Goal: Information Seeking & Learning: Learn about a topic

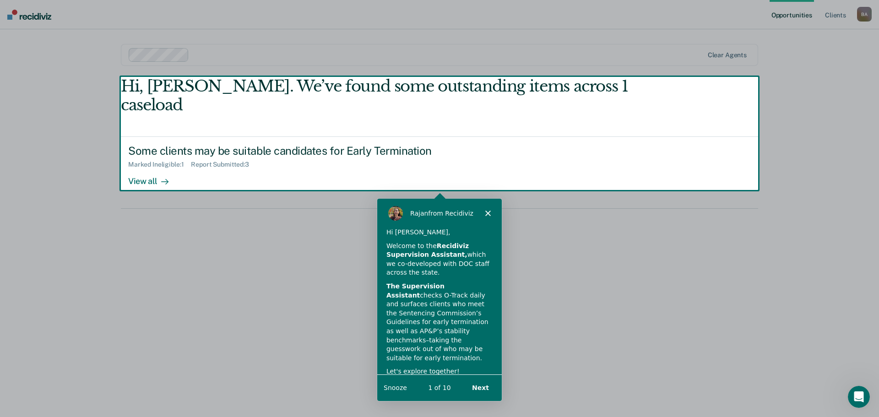
click at [143, 163] on div "Product tour overlay" at bounding box center [439, 208] width 879 height 417
click at [155, 162] on div "Product tour overlay" at bounding box center [439, 208] width 879 height 417
click at [716, 222] on div "Product tour overlay" at bounding box center [439, 208] width 879 height 417
click at [488, 389] on button "Next" at bounding box center [479, 387] width 35 height 19
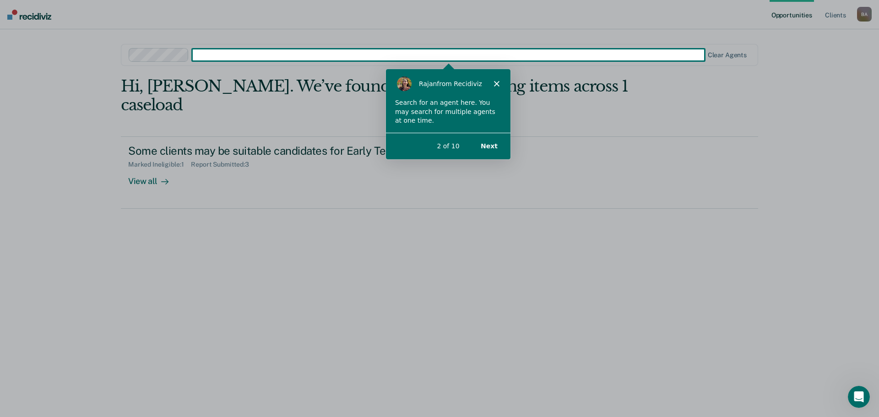
click at [492, 146] on button "Next" at bounding box center [488, 145] width 35 height 19
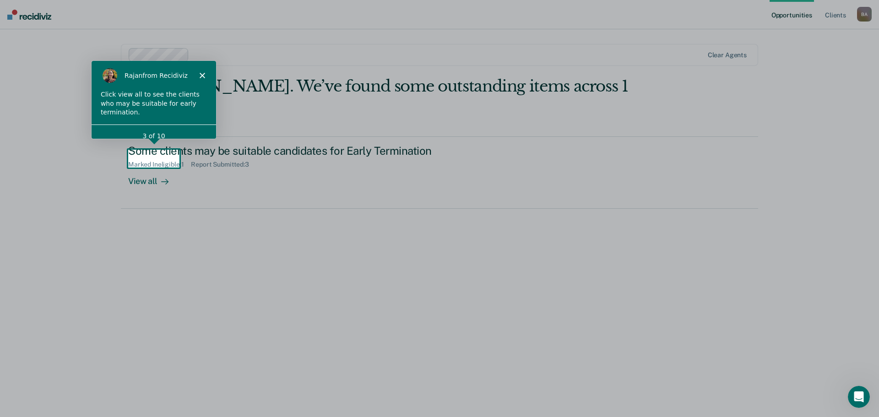
click at [203, 74] on polygon "Close" at bounding box center [201, 74] width 5 height 5
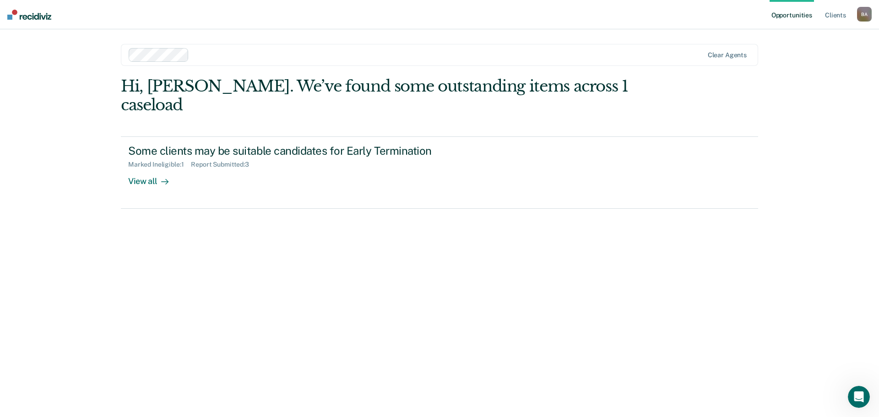
click at [443, 243] on div "Hi, [PERSON_NAME]. We’ve found some outstanding items across 1 caseload Some cl…" at bounding box center [439, 234] width 637 height 314
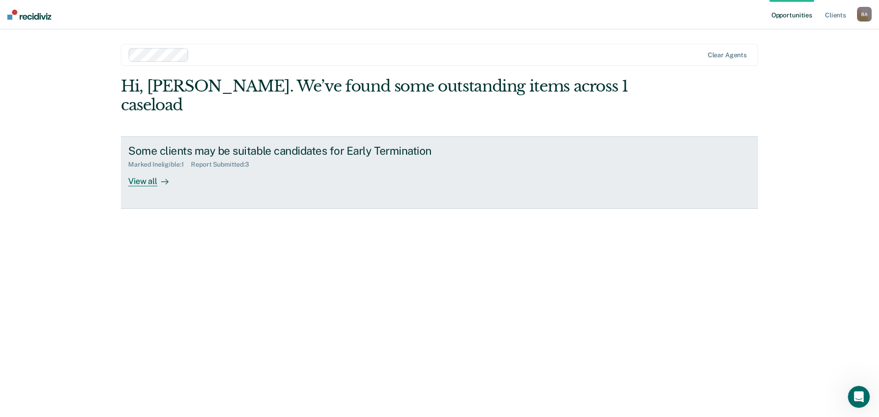
click at [153, 168] on div "View all" at bounding box center [153, 177] width 51 height 18
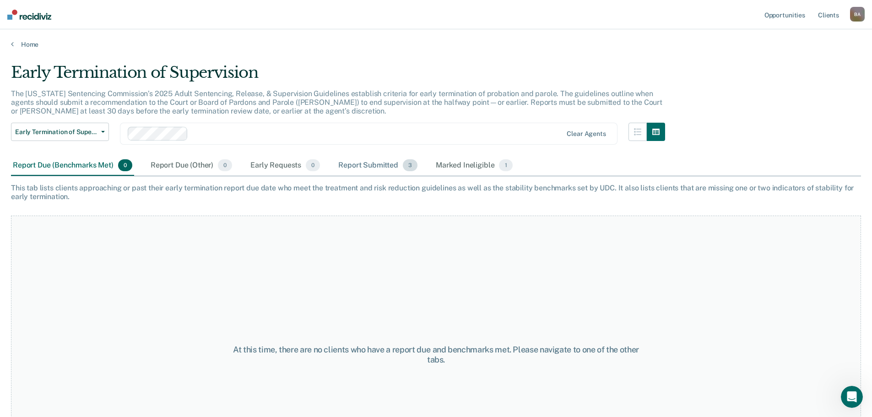
click at [368, 170] on div "Report Submitted 3" at bounding box center [377, 166] width 83 height 20
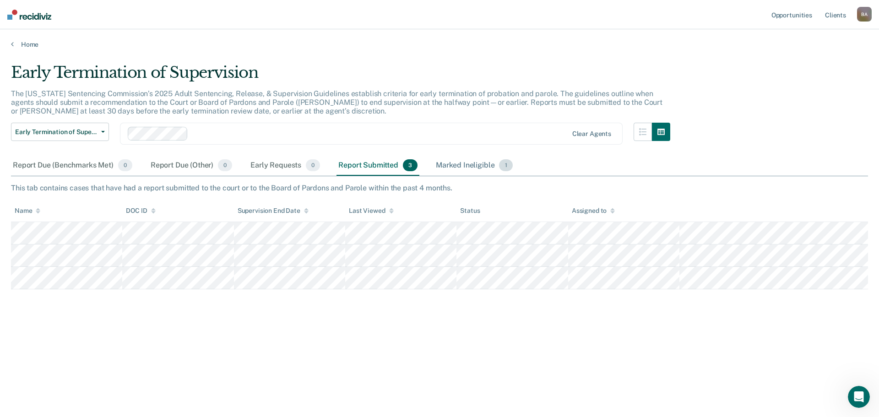
click at [461, 168] on div "Marked Ineligible 1" at bounding box center [474, 166] width 81 height 20
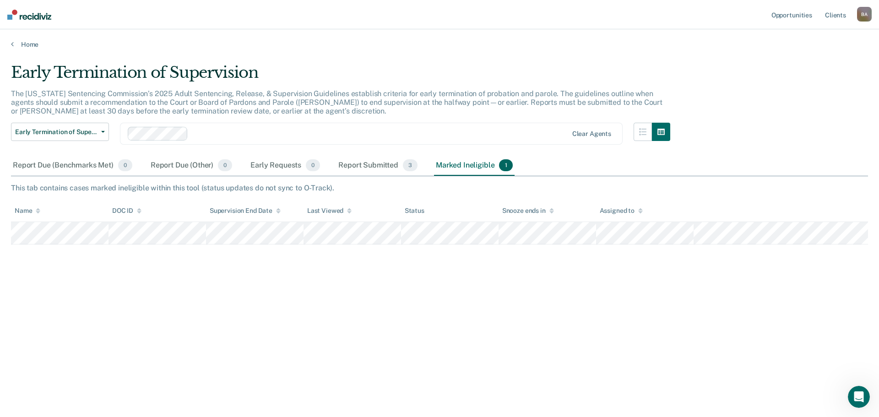
drag, startPoint x: 303, startPoint y: 300, endPoint x: 298, endPoint y: 297, distance: 5.6
click at [303, 300] on div "Early Termination of Supervision The [US_STATE] Sentencing Commission’s 2025 Ad…" at bounding box center [439, 205] width 857 height 285
drag, startPoint x: 298, startPoint y: 297, endPoint x: 246, endPoint y: 283, distance: 54.5
click at [281, 292] on div "Early Termination of Supervision The [US_STATE] Sentencing Commission’s 2025 Ad…" at bounding box center [439, 205] width 857 height 285
click at [206, 278] on div "Early Termination of Supervision The [US_STATE] Sentencing Commission’s 2025 Ad…" at bounding box center [439, 205] width 857 height 285
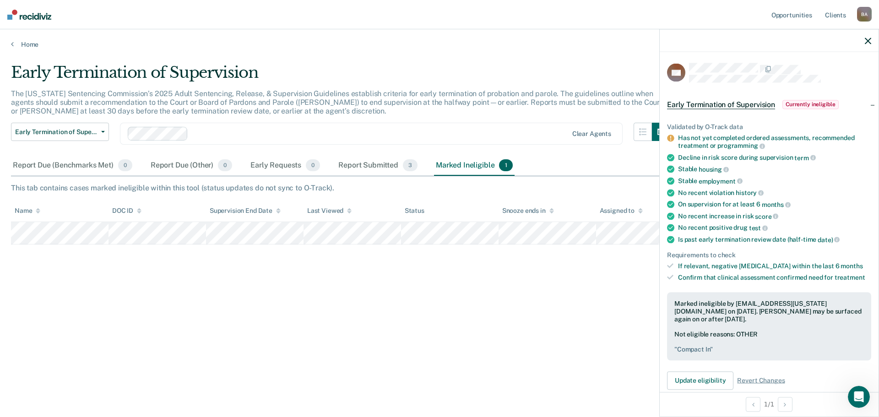
click at [869, 39] on icon "button" at bounding box center [868, 41] width 6 height 6
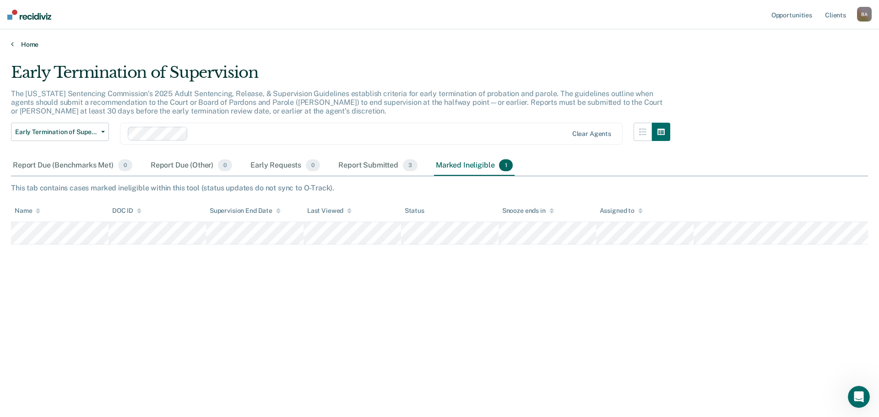
click at [18, 47] on link "Home" at bounding box center [439, 44] width 857 height 8
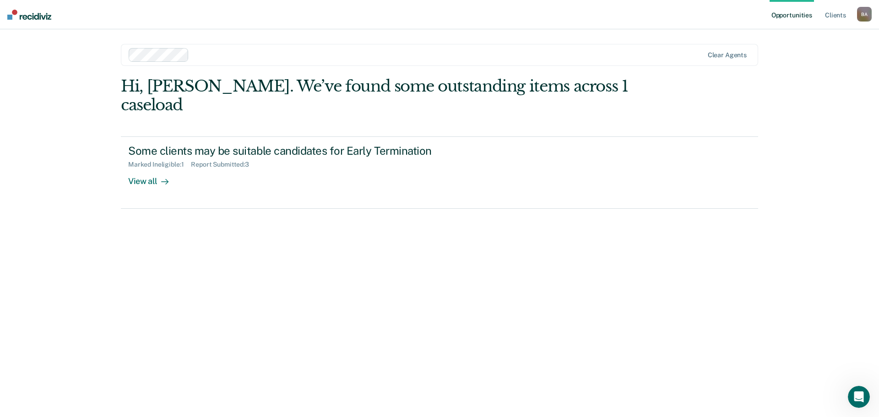
click at [31, 11] on img at bounding box center [29, 15] width 44 height 10
click at [143, 13] on nav "Opportunities Client s [PERSON_NAME] B A Profile How it works Log Out" at bounding box center [439, 14] width 879 height 29
drag, startPoint x: 143, startPoint y: 13, endPoint x: 97, endPoint y: 6, distance: 46.8
click at [142, 11] on nav "Opportunities Client s [PERSON_NAME] B A Profile How it works Log Out" at bounding box center [439, 14] width 879 height 29
